Goal: Task Accomplishment & Management: Complete application form

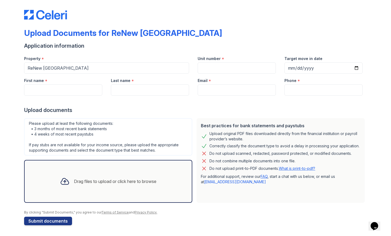
scroll to position [3, 0]
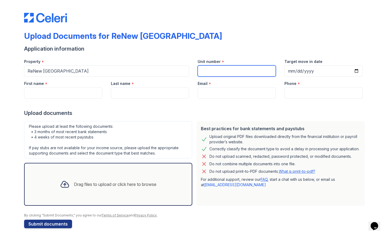
click at [211, 72] on input "Unit number" at bounding box center [236, 70] width 78 height 11
type input "613"
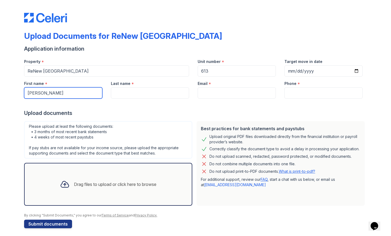
type input "[PERSON_NAME]"
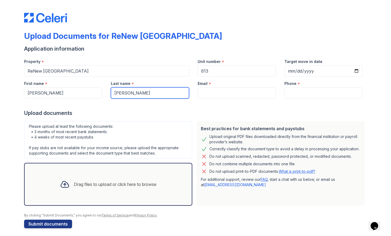
type input "[PERSON_NAME]"
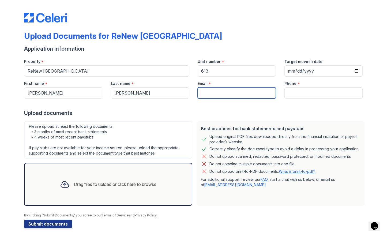
type input "[EMAIL_ADDRESS][DOMAIN_NAME]"
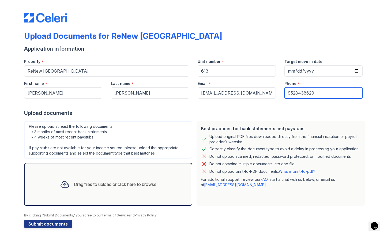
type input "9528438629"
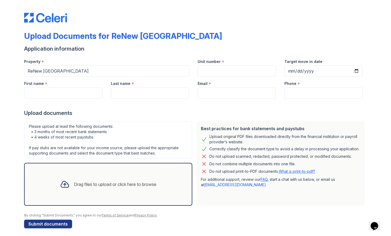
scroll to position [3, 0]
